Goal: Information Seeking & Learning: Learn about a topic

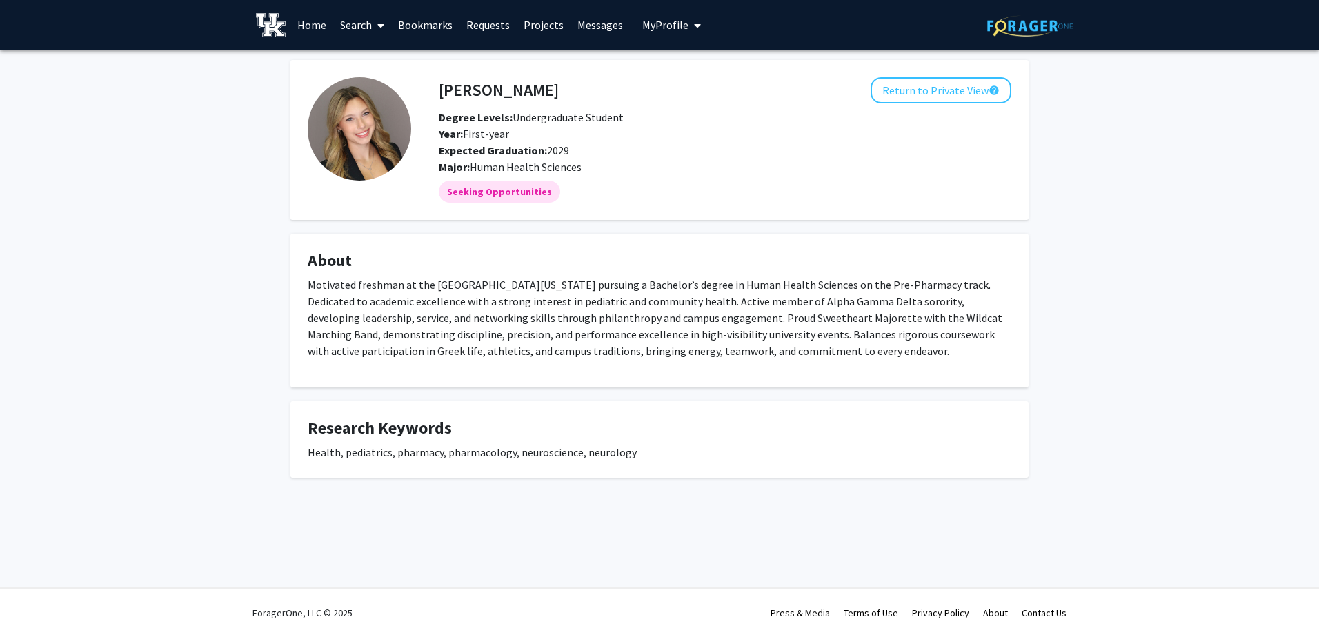
click at [365, 31] on link "Search" at bounding box center [362, 25] width 58 height 48
click at [366, 61] on span "Faculty/Staff" at bounding box center [383, 64] width 101 height 28
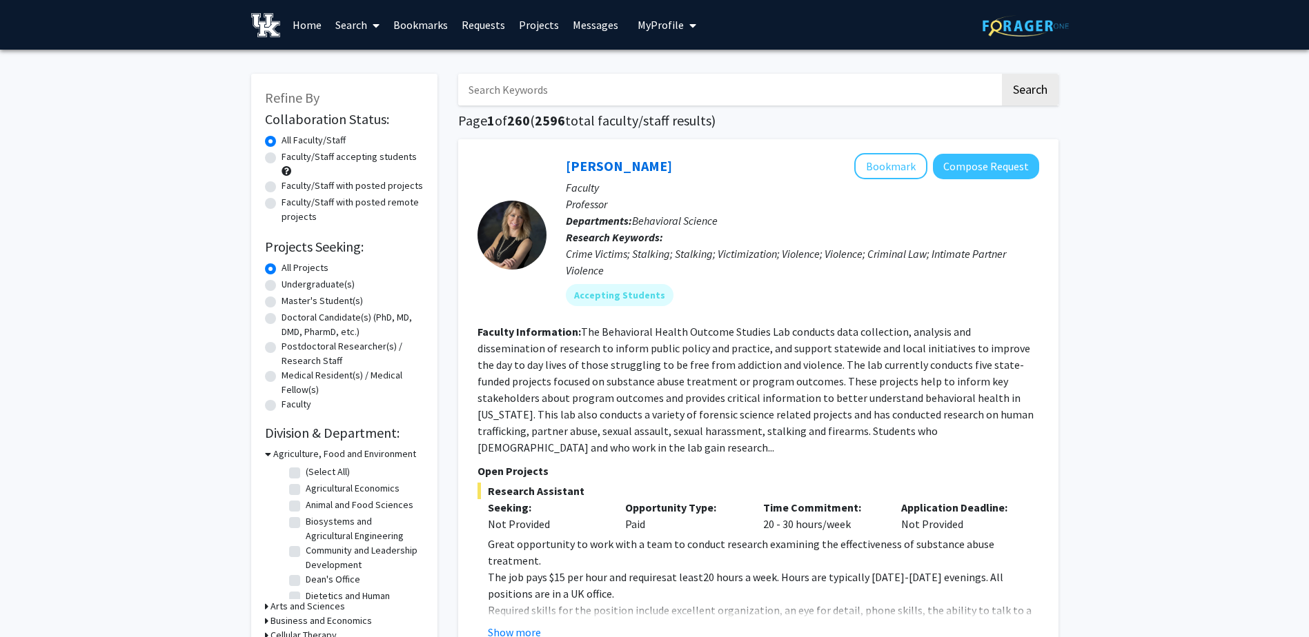
click at [333, 155] on label "Faculty/Staff accepting students" at bounding box center [348, 157] width 135 height 14
click at [290, 155] on input "Faculty/Staff accepting students" at bounding box center [285, 154] width 9 height 9
radio input "true"
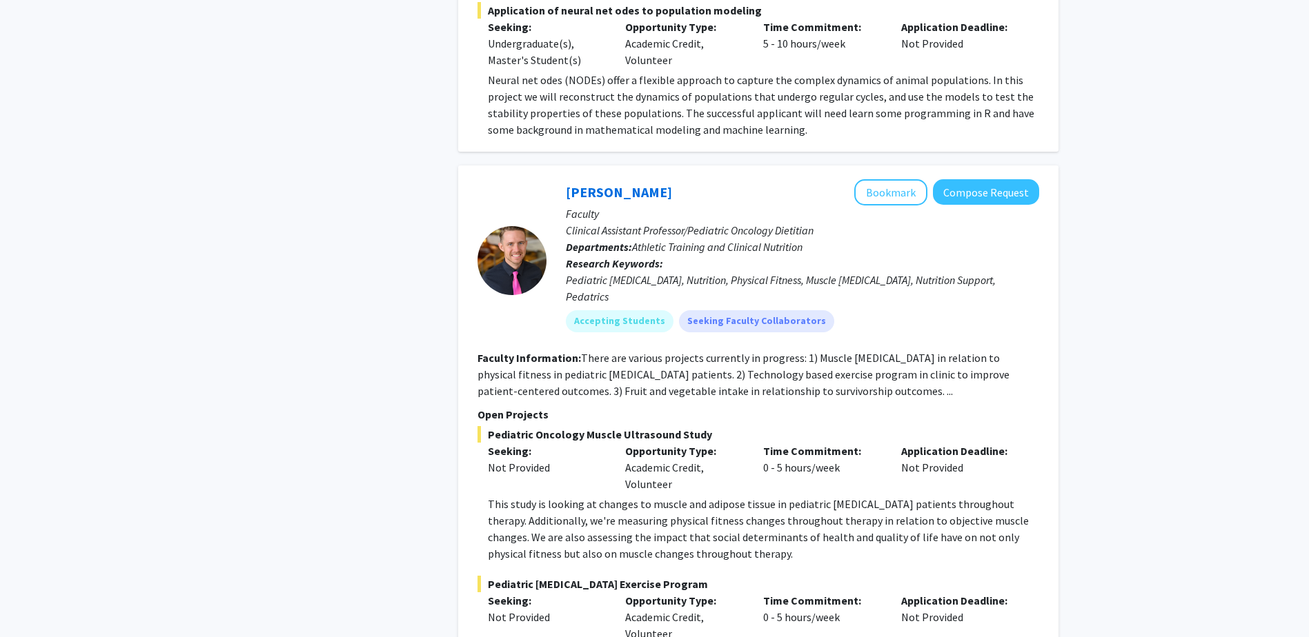
scroll to position [3312, 0]
click at [889, 181] on button "Bookmark" at bounding box center [890, 194] width 73 height 26
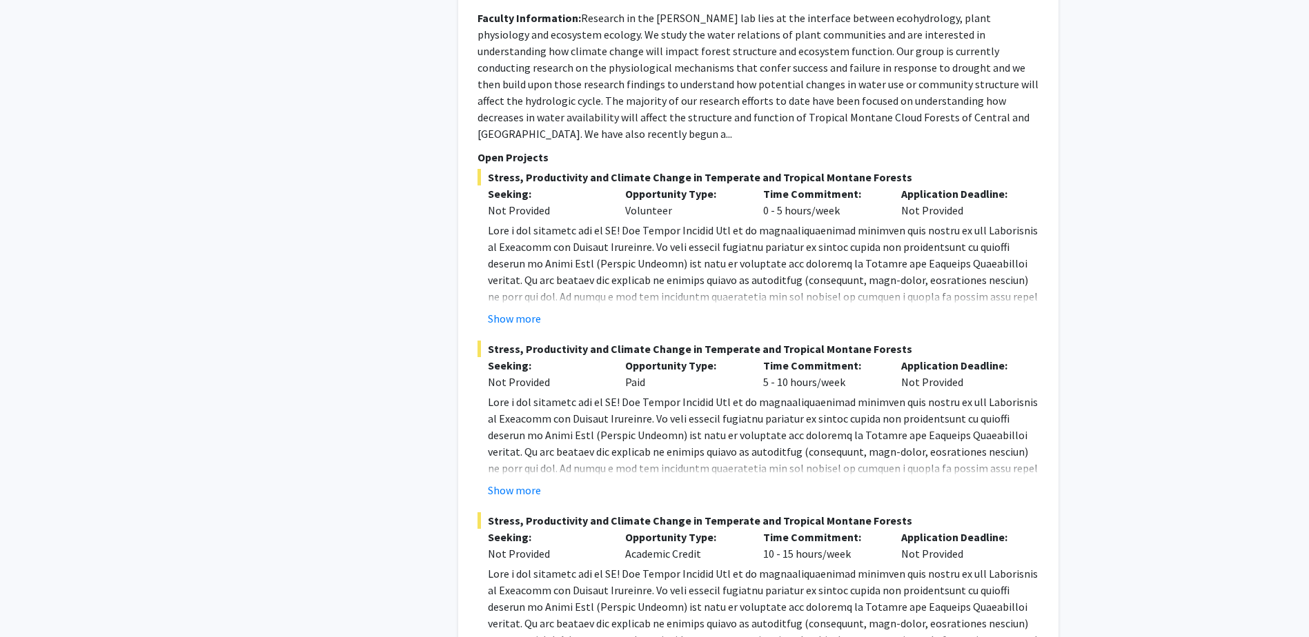
scroll to position [6960, 0]
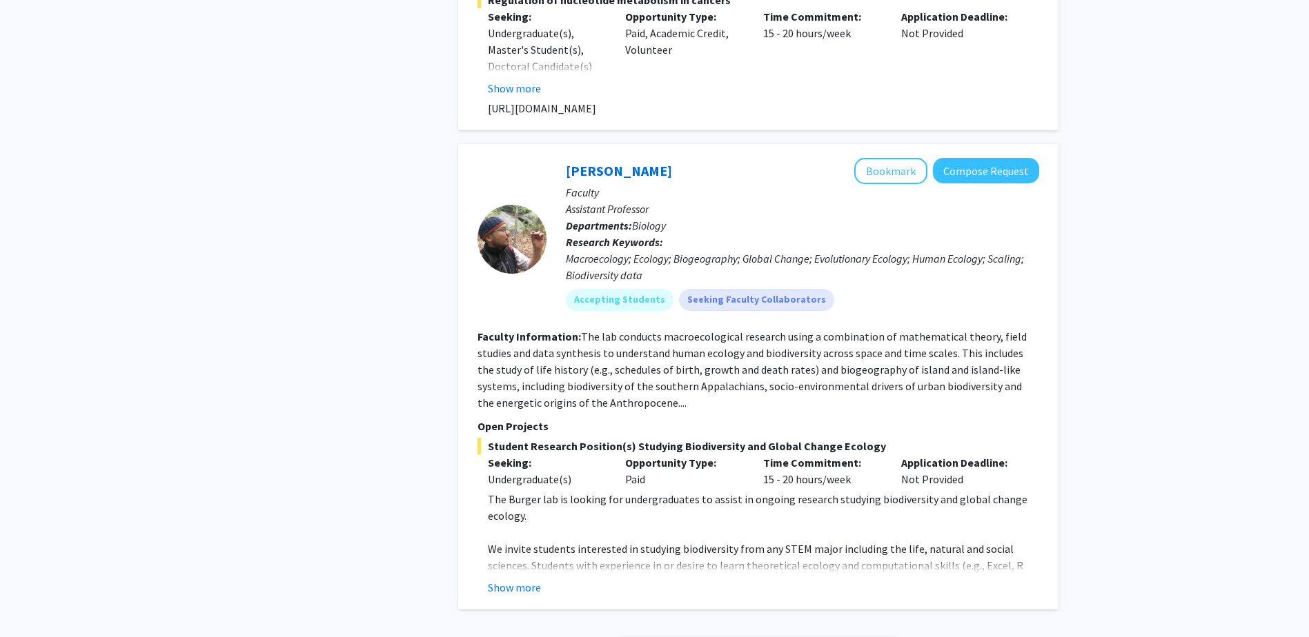
scroll to position [5429, 0]
